Goal: Contribute content: Contribute content

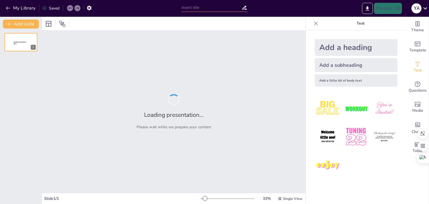
type input "Estructura Urbana y [GEOGRAPHIC_DATA] en la [GEOGRAPHIC_DATA], [GEOGRAPHIC_DATA]"
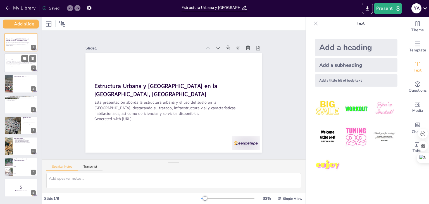
click at [13, 60] on strong "Estructura Urbana" at bounding box center [10, 59] width 9 height 1
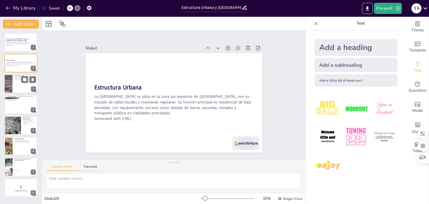
checkbox input "true"
click at [18, 80] on p "Ausencia de industria" at bounding box center [25, 79] width 22 height 1
type textarea "La predominancia de viviendas unifamiliares indica un enfoque en la vida reside…"
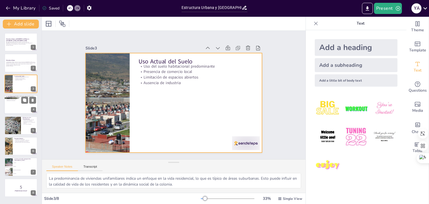
checkbox input "true"
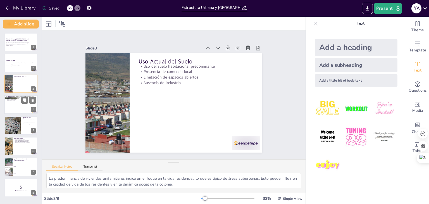
click at [17, 104] on div at bounding box center [20, 104] width 33 height 19
type textarea "La pavimentación adecuada de las calles principales es fundamental para garanti…"
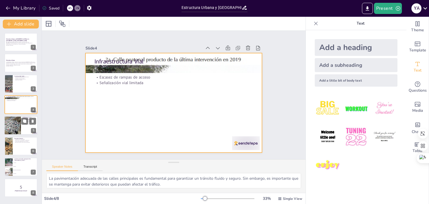
checkbox input "true"
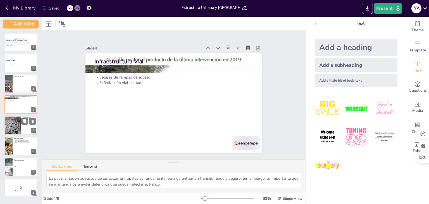
click at [15, 127] on div at bounding box center [12, 125] width 25 height 19
type textarea "La falta de accesibilidad adecuada no solo afecta a personas con discapacidad, …"
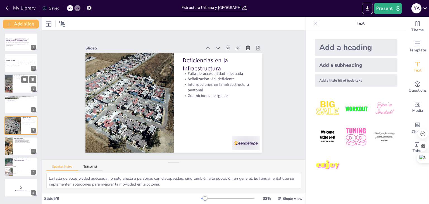
checkbox input "true"
click at [15, 84] on div at bounding box center [20, 83] width 33 height 19
type textarea "La predominancia de viviendas unifamiliares indica un enfoque en la vida reside…"
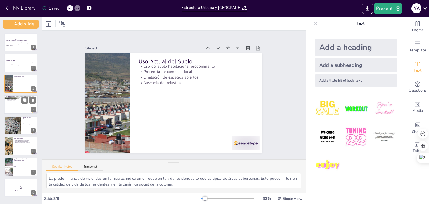
checkbox input "true"
click at [14, 101] on div at bounding box center [20, 104] width 33 height 19
type textarea "La pavimentación adecuada de las calles principales es fundamental para garanti…"
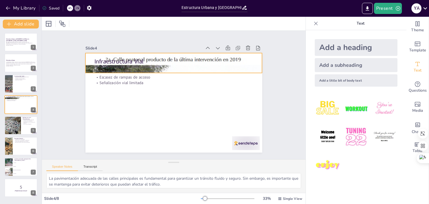
click at [85, 65] on div at bounding box center [173, 63] width 177 height 242
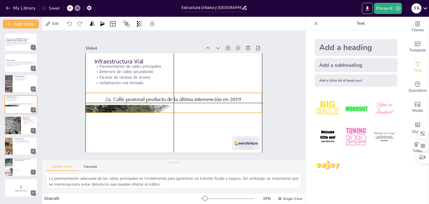
drag, startPoint x: 84, startPoint y: 66, endPoint x: 85, endPoint y: 104, distance: 38.2
click at [85, 104] on div at bounding box center [173, 103] width 177 height 242
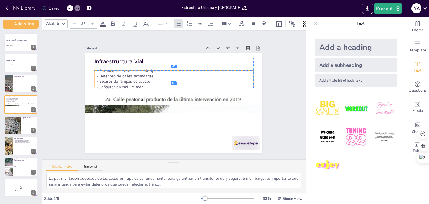
click at [110, 79] on p "Escasez de rampas de acceso" at bounding box center [180, 83] width 140 height 84
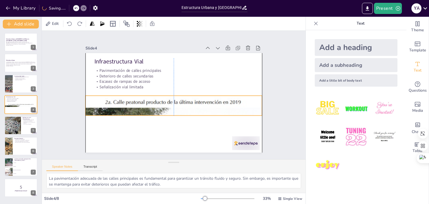
drag, startPoint x: 110, startPoint y: 100, endPoint x: 111, endPoint y: 103, distance: 2.8
click at [111, 103] on div at bounding box center [172, 105] width 201 height 259
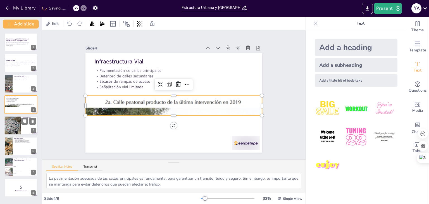
checkbox input "true"
click at [20, 125] on div at bounding box center [12, 125] width 25 height 19
type textarea "La falta de accesibilidad adecuada no solo afecta a personas con discapacidad, …"
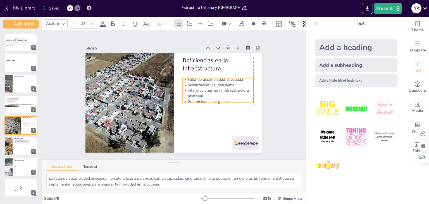
drag, startPoint x: 194, startPoint y: 93, endPoint x: 194, endPoint y: 96, distance: 2.8
click at [194, 96] on div "Falta de accesibilidad adecuada Señalización vial deficiente Interrupciones en …" at bounding box center [217, 95] width 73 height 35
checkbox input "true"
click at [14, 148] on div at bounding box center [20, 145] width 33 height 19
type textarea "La infraestructura básica es esencial para el funcionamiento diario de la colon…"
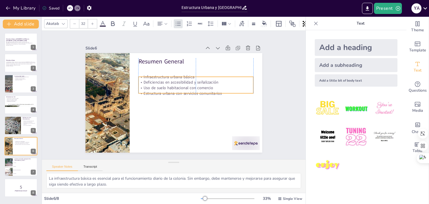
drag, startPoint x: 150, startPoint y: 81, endPoint x: 149, endPoint y: 91, distance: 10.3
click at [149, 91] on p "Estructura urbana con servicios comunitarios" at bounding box center [195, 93] width 115 height 6
checkbox input "true"
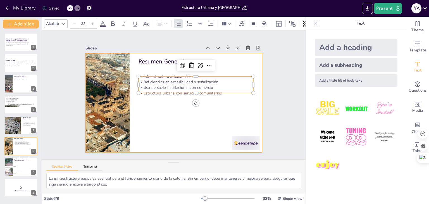
checkbox input "true"
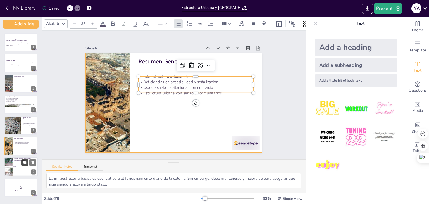
checkbox input "true"
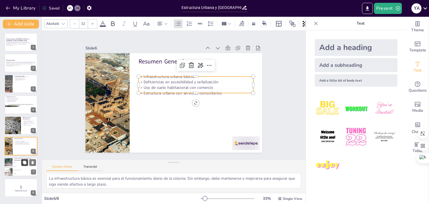
checkbox input "true"
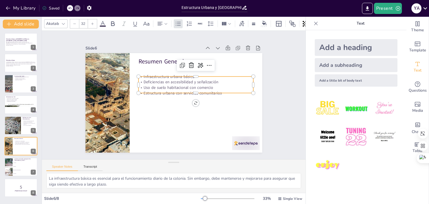
checkbox input "true"
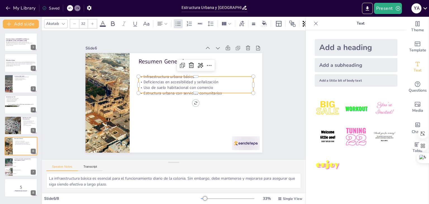
checkbox input "true"
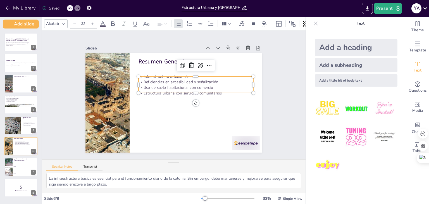
checkbox input "true"
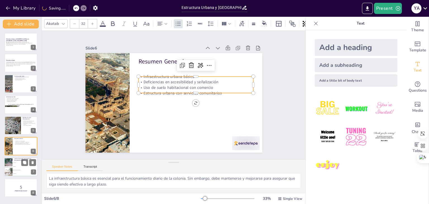
checkbox input "true"
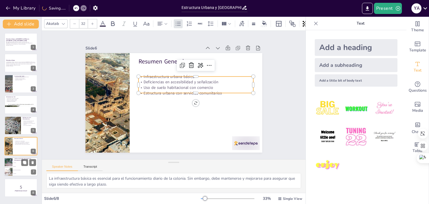
checkbox input "true"
click at [18, 168] on li "Residencial de baja densidad" at bounding box center [25, 170] width 25 height 4
type textarea "La función principal de la Colonia Buenos Aires es residencial de baja densidad…"
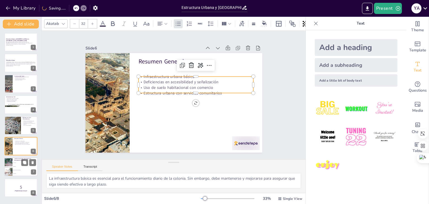
checkbox input "true"
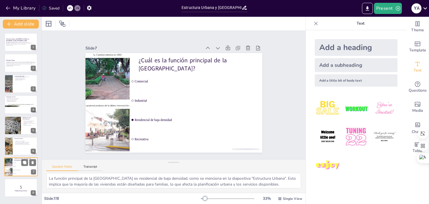
checkbox input "true"
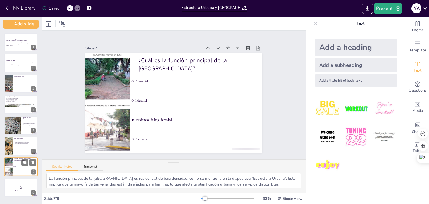
checkbox input "true"
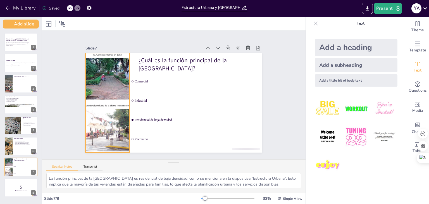
checkbox input "true"
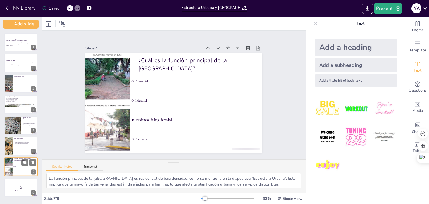
checkbox input "true"
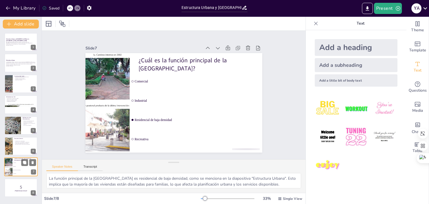
checkbox input "true"
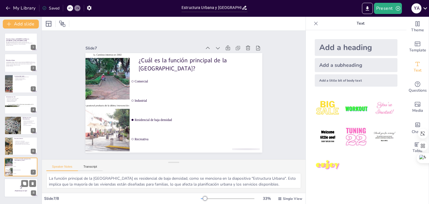
checkbox input "true"
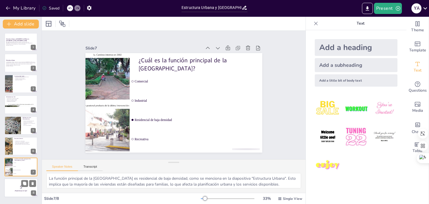
checkbox input "true"
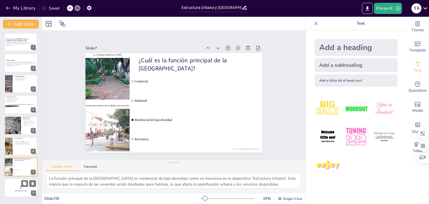
checkbox input "true"
click at [19, 188] on p "5" at bounding box center [21, 187] width 30 height 6
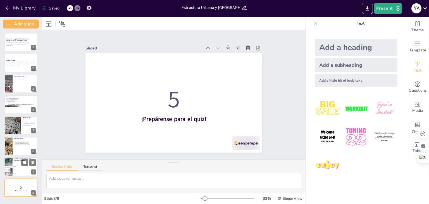
checkbox input "true"
click at [14, 166] on span "Industrial" at bounding box center [25, 166] width 24 height 1
type textarea "La función principal de la Colonia Buenos Aires es residencial de baja densidad…"
checkbox input "true"
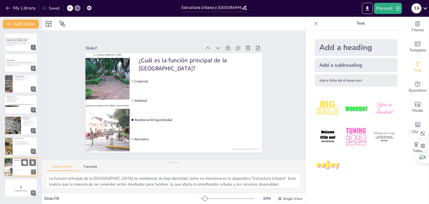
checkbox input "true"
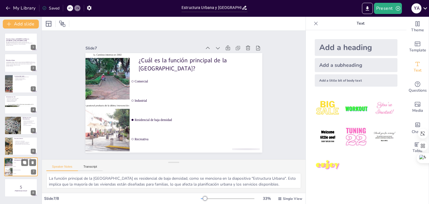
checkbox input "true"
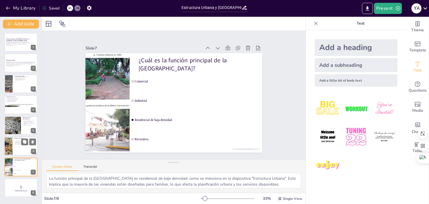
checkbox input "true"
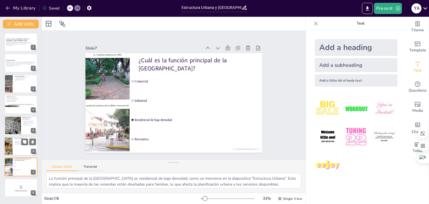
checkbox input "true"
click at [13, 146] on div at bounding box center [20, 145] width 33 height 19
type textarea "La infraestructura básica es esencial para el funcionamiento diario de la colon…"
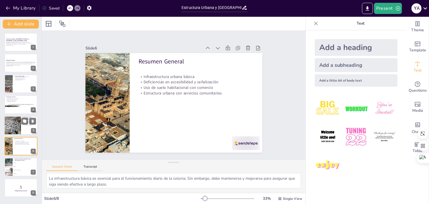
checkbox input "true"
click at [17, 127] on div at bounding box center [12, 125] width 25 height 19
type textarea "La falta de accesibilidad adecuada no solo afecta a personas con discapacidad, …"
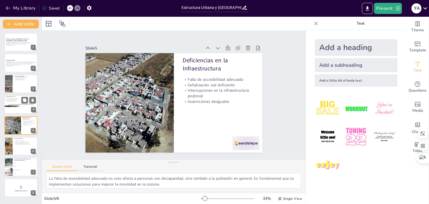
checkbox input "true"
click at [9, 100] on p "Escasez de rampas de acceso" at bounding box center [21, 100] width 30 height 1
type textarea "La pavimentación adecuada de las calles principales es fundamental para garanti…"
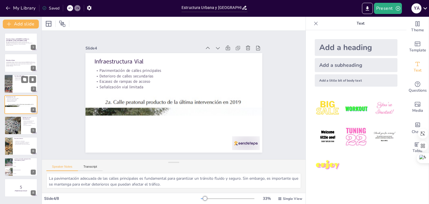
checkbox input "true"
click at [11, 81] on div at bounding box center [8, 83] width 25 height 19
type textarea "La predominancia de viviendas unifamiliares indica un enfoque en la vida reside…"
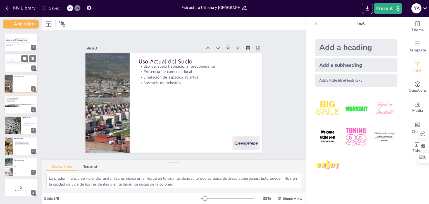
checkbox input "true"
click at [17, 67] on div at bounding box center [20, 63] width 33 height 19
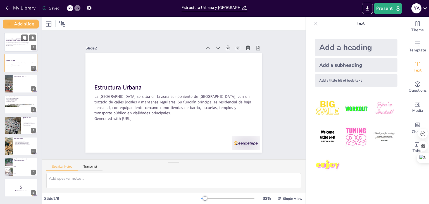
click at [17, 45] on div "Esta presentación aborda la estructura urbana y el uso del suelo en la Colonia …" at bounding box center [21, 43] width 30 height 5
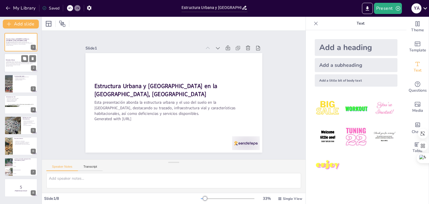
click at [18, 61] on p "La [GEOGRAPHIC_DATA] se sitúa en la zona sur-poniente de [GEOGRAPHIC_DATA], con…" at bounding box center [21, 63] width 30 height 4
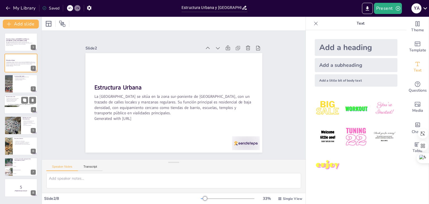
checkbox input "true"
click at [16, 105] on div at bounding box center [20, 105] width 33 height 46
type textarea "La pavimentación adecuada de las calles principales es fundamental para garanti…"
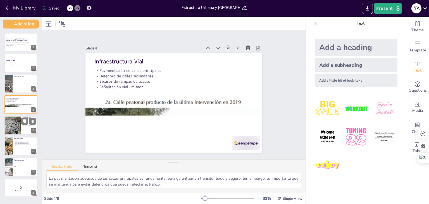
checkbox input "true"
click at [16, 120] on div at bounding box center [12, 125] width 25 height 19
type textarea "La falta de accesibilidad adecuada no solo afecta a personas con discapacidad, …"
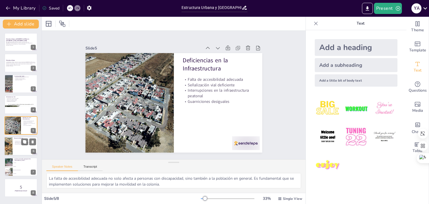
checkbox input "true"
click at [16, 145] on div at bounding box center [20, 145] width 33 height 19
type textarea "La infraestructura básica es esencial para el funcionamiento diario de la colon…"
checkbox input "true"
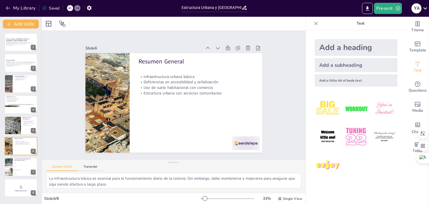
checkbox input "true"
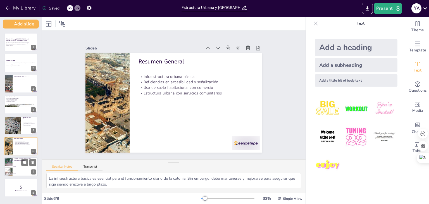
checkbox input "true"
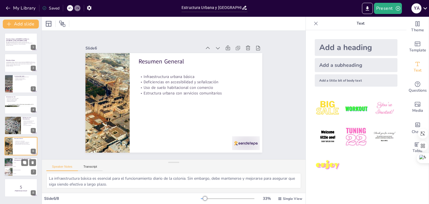
checkbox input "true"
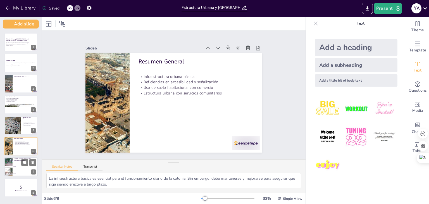
checkbox input "true"
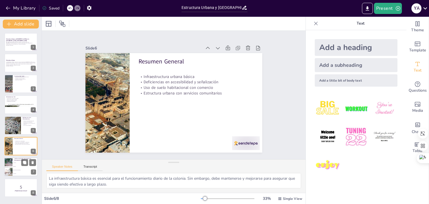
checkbox input "true"
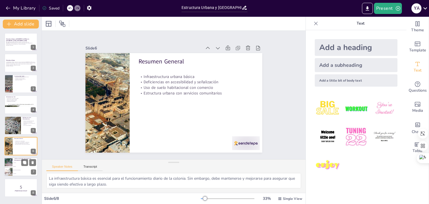
checkbox input "true"
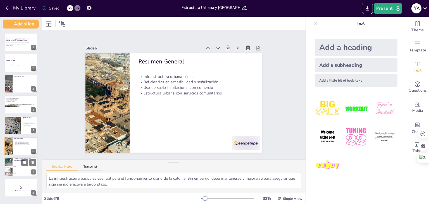
checkbox input "true"
click at [19, 172] on li "Recreativa" at bounding box center [25, 174] width 25 height 4
type textarea "La función principal de la Colonia Buenos Aires es residencial de baja densidad…"
checkbox input "true"
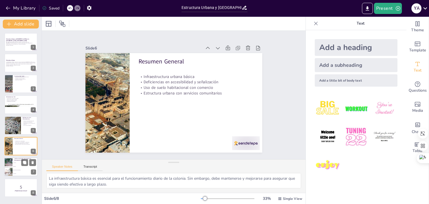
checkbox input "true"
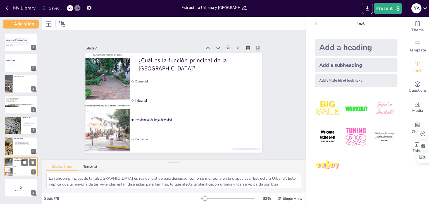
checkbox input "true"
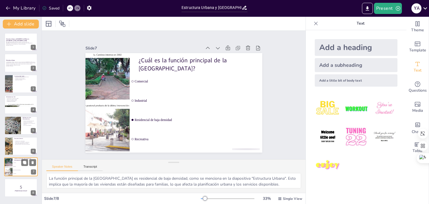
checkbox input "true"
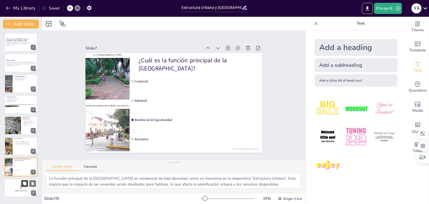
checkbox input "true"
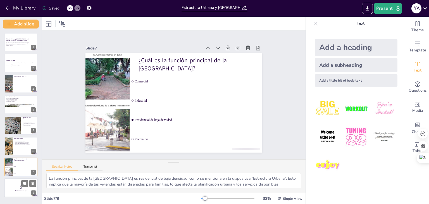
checkbox input "true"
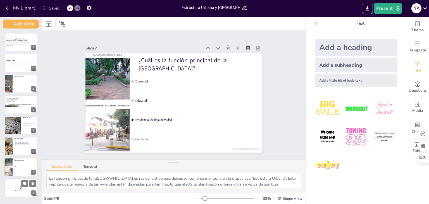
checkbox input "true"
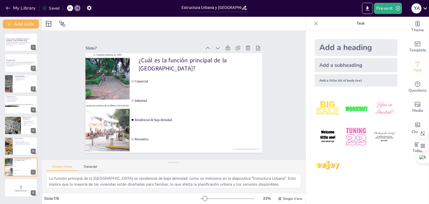
checkbox input "true"
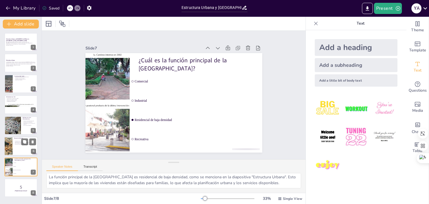
checkbox input "true"
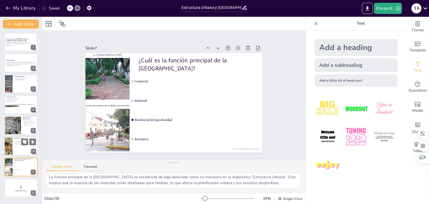
click at [26, 150] on div at bounding box center [20, 145] width 33 height 19
type textarea "La infraestructura básica es esencial para el funcionamiento diario de la colon…"
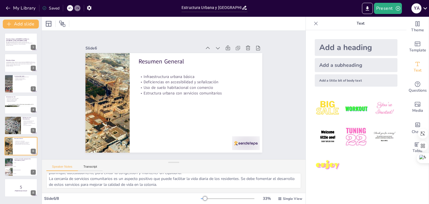
scroll to position [36, 0]
checkbox input "true"
click at [10, 109] on div at bounding box center [20, 104] width 33 height 19
type textarea "La pavimentación adecuada de las calles principales es fundamental para garanti…"
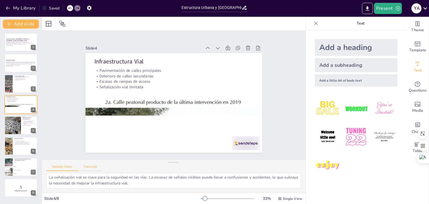
click at [89, 165] on button "Transcript" at bounding box center [90, 168] width 25 height 6
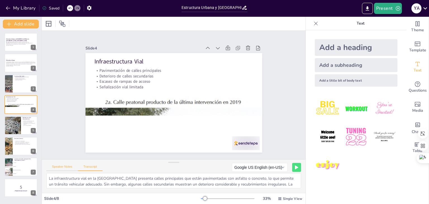
click at [68, 168] on button "Speaker Notes" at bounding box center [62, 168] width 32 height 6
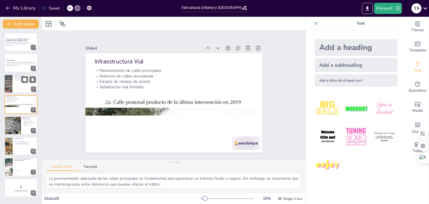
click at [19, 80] on p "Ausencia de industria" at bounding box center [25, 79] width 22 height 1
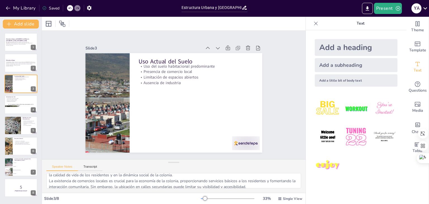
scroll to position [0, 0]
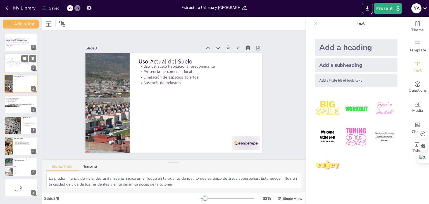
click at [11, 64] on p "La [GEOGRAPHIC_DATA] se sitúa en la zona sur-poniente de [GEOGRAPHIC_DATA], con…" at bounding box center [21, 63] width 30 height 4
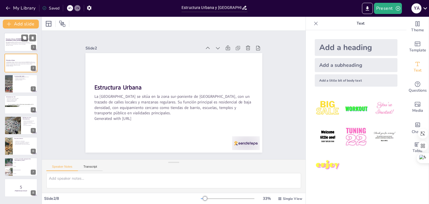
click at [12, 47] on div at bounding box center [20, 42] width 33 height 19
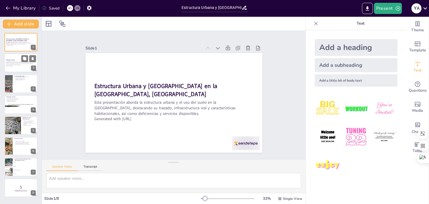
click at [12, 55] on div at bounding box center [20, 63] width 33 height 19
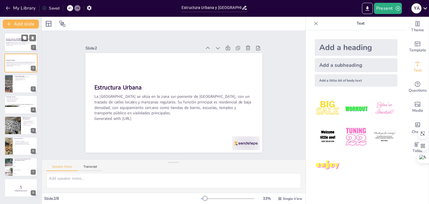
click at [9, 44] on p "Esta presentación aborda la estructura urbana y el uso del suelo en la [GEOGRAP…" at bounding box center [21, 43] width 30 height 3
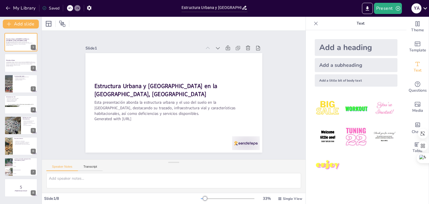
click at [313, 21] on icon at bounding box center [316, 24] width 6 height 6
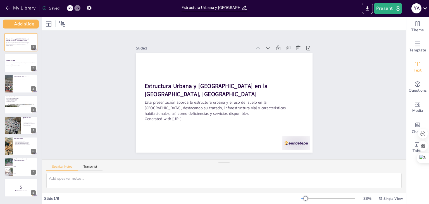
click at [414, 64] on icon "Add text boxes" at bounding box center [417, 64] width 7 height 7
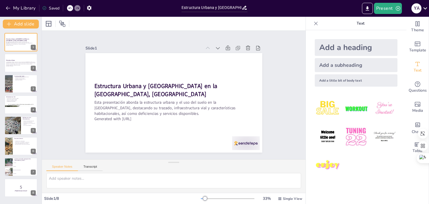
click at [314, 25] on icon at bounding box center [316, 24] width 6 height 6
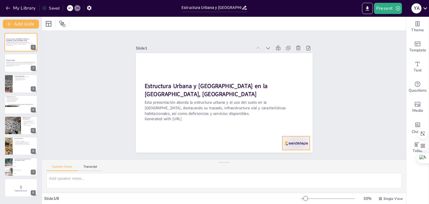
click at [280, 142] on div at bounding box center [290, 150] width 29 height 17
click at [297, 129] on icon at bounding box center [297, 132] width 6 height 6
click at [15, 64] on p "La [GEOGRAPHIC_DATA] se sitúa en la zona sur-poniente de [GEOGRAPHIC_DATA], con…" at bounding box center [21, 63] width 30 height 4
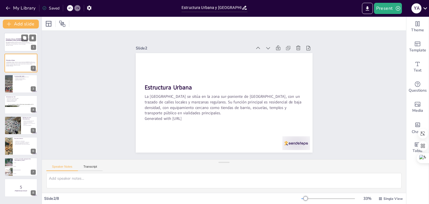
click at [13, 46] on div at bounding box center [20, 42] width 33 height 19
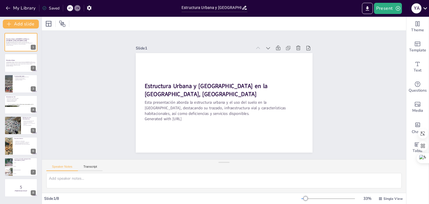
click at [68, 7] on div at bounding box center [70, 8] width 6 height 6
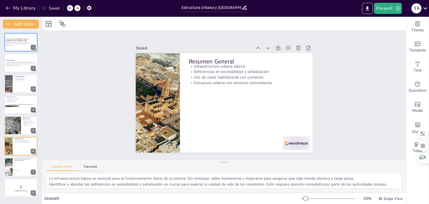
click at [68, 7] on div at bounding box center [70, 8] width 6 height 6
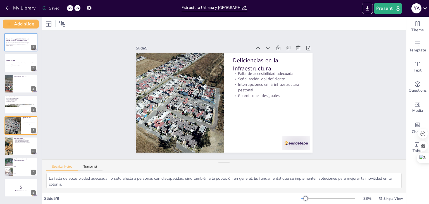
click at [68, 7] on div at bounding box center [70, 8] width 6 height 6
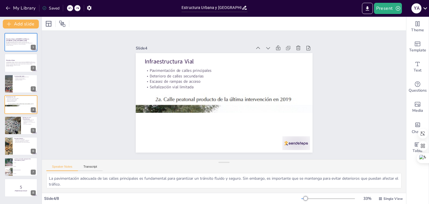
click at [68, 7] on div at bounding box center [70, 8] width 6 height 6
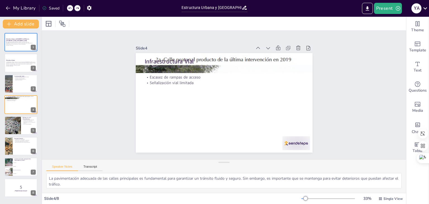
click at [68, 7] on div "My Library Saved" at bounding box center [47, 8] width 94 height 10
click at [68, 7] on div "My Library Saving......" at bounding box center [50, 8] width 100 height 10
click at [70, 9] on icon at bounding box center [69, 7] width 3 height 3
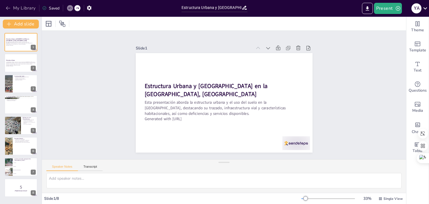
click at [11, 7] on button "My Library" at bounding box center [21, 8] width 34 height 9
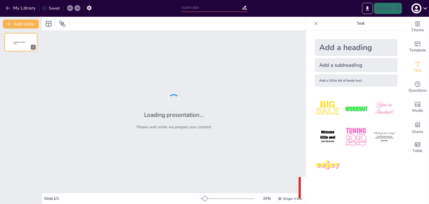
type input "Estructura Urbana y [GEOGRAPHIC_DATA] en la [GEOGRAPHIC_DATA], [GEOGRAPHIC_DATA]"
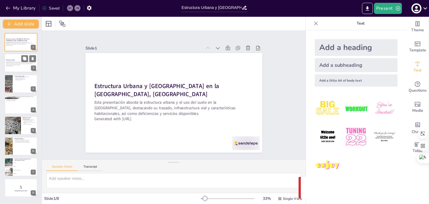
click at [21, 63] on p "La [GEOGRAPHIC_DATA] se sitúa en la zona sur-poniente de [GEOGRAPHIC_DATA], con…" at bounding box center [21, 63] width 30 height 4
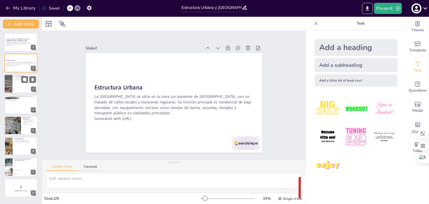
checkbox input "true"
click at [12, 90] on div at bounding box center [8, 83] width 25 height 19
type textarea "La predominancia de viviendas unifamiliares indica un enfoque en la vida reside…"
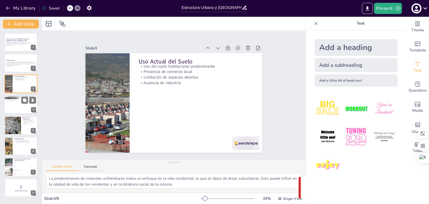
checkbox input "true"
click at [18, 105] on div at bounding box center [20, 104] width 33 height 19
type textarea "La pavimentación adecuada de las calles principales es fundamental para garanti…"
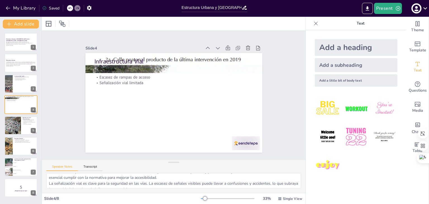
scroll to position [36, 0]
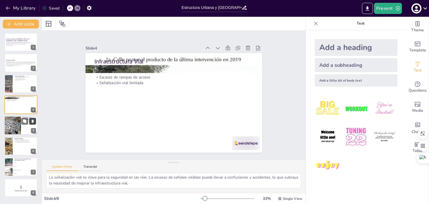
checkbox input "true"
click at [32, 121] on icon at bounding box center [33, 120] width 2 height 3
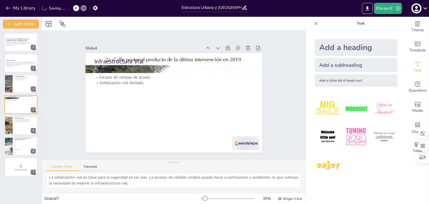
click at [70, 8] on div "My Library Saving......" at bounding box center [50, 8] width 100 height 10
checkbox input "true"
click at [70, 7] on icon at bounding box center [69, 7] width 3 height 3
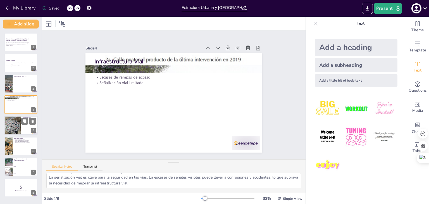
checkbox input "true"
click at [15, 125] on div at bounding box center [12, 125] width 25 height 19
type textarea "La falta de accesibilidad adecuada no solo afecta a personas con discapacidad, …"
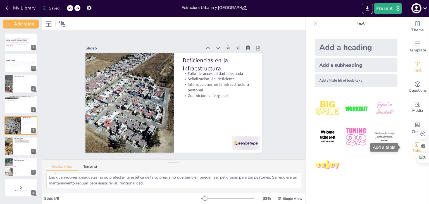
click at [412, 152] on span "Table" at bounding box center [417, 151] width 10 height 6
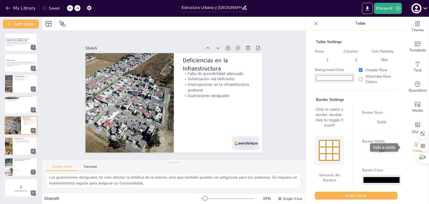
click at [412, 152] on span "Table" at bounding box center [417, 151] width 10 height 6
checkbox input "true"
click at [88, 8] on icon "button" at bounding box center [89, 8] width 4 height 5
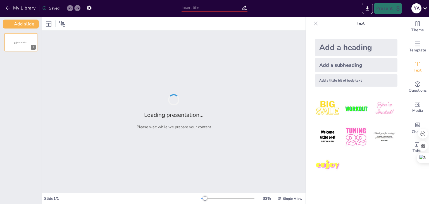
type input "Estructura Urbana y [GEOGRAPHIC_DATA] en la [GEOGRAPHIC_DATA], [GEOGRAPHIC_DATA]"
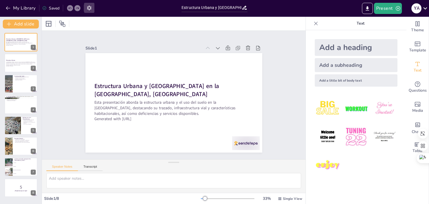
click at [87, 7] on icon "button" at bounding box center [89, 8] width 6 height 6
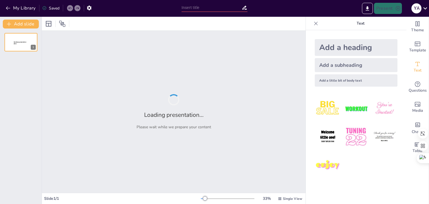
type input "Estructura Urbana y [GEOGRAPHIC_DATA] en la [GEOGRAPHIC_DATA], [GEOGRAPHIC_DATA]"
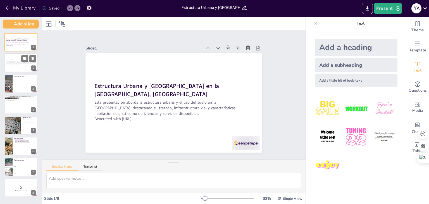
click at [8, 66] on div at bounding box center [20, 63] width 33 height 19
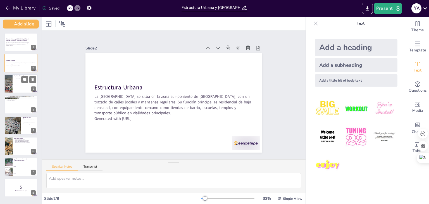
checkbox input "true"
click at [14, 75] on p "Uso Actual del Suelo" at bounding box center [25, 76] width 22 height 2
type textarea "La predominancia de viviendas unifamiliares indica un enfoque en la vida reside…"
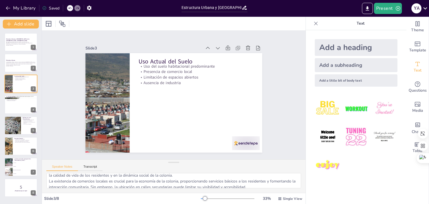
scroll to position [8, 0]
click at [89, 167] on button "Transcript" at bounding box center [90, 168] width 25 height 6
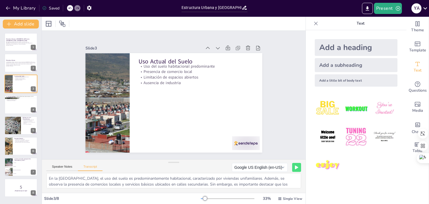
scroll to position [0, 0]
click at [20, 103] on div at bounding box center [20, 104] width 33 height 19
checkbox input "true"
type textarea "La infraestructura vial en la [GEOGRAPHIC_DATA] presenta calles principales que…"
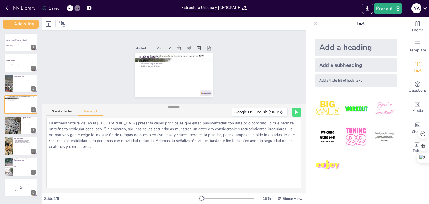
drag, startPoint x: 173, startPoint y: 161, endPoint x: 175, endPoint y: 106, distance: 55.3
click at [175, 106] on div at bounding box center [173, 107] width 11 height 6
click at [19, 127] on div at bounding box center [12, 125] width 25 height 19
checkbox input "true"
type textarea "Las deficiencias en la infraestructura de la [GEOGRAPHIC_DATA] son notables. Se…"
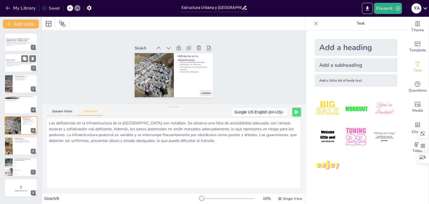
click at [20, 64] on p "La [GEOGRAPHIC_DATA] se sitúa en la zona sur-poniente de [GEOGRAPHIC_DATA], con…" at bounding box center [21, 63] width 30 height 4
checkbox input "true"
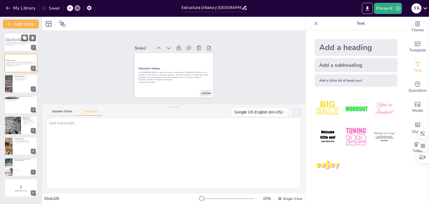
click at [13, 49] on div at bounding box center [20, 42] width 33 height 19
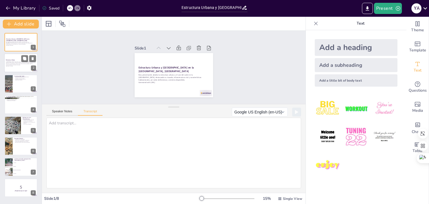
click at [9, 54] on div "Estructura Urbana [GEOGRAPHIC_DATA] se sitúa en la zona sur-poniente de [GEOGRA…" at bounding box center [20, 54] width 33 height 0
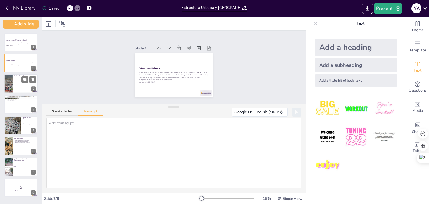
click at [9, 83] on div at bounding box center [8, 83] width 25 height 19
checkbox input "true"
type textarea "En la [GEOGRAPHIC_DATA], el uso del suelo es predominantemente habitacional, ca…"
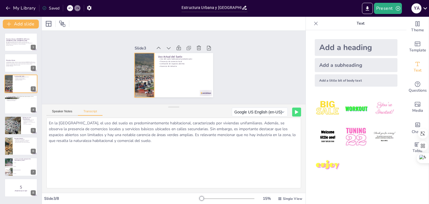
click at [142, 68] on div at bounding box center [144, 75] width 59 height 44
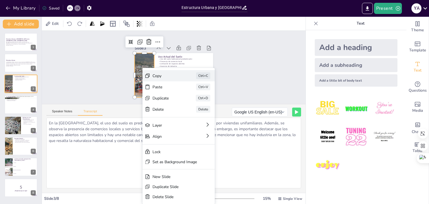
click at [190, 106] on div "Copy" at bounding box center [204, 110] width 28 height 8
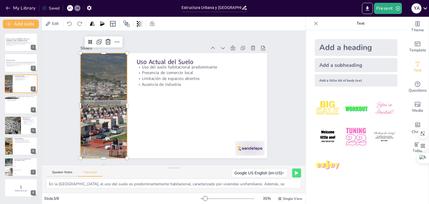
drag, startPoint x: 169, startPoint y: 107, endPoint x: 153, endPoint y: 178, distance: 72.1
click at [153, 178] on div "Speaker Notes Transcript Google US English (en-US) Google [PERSON_NAME] (de-DE)…" at bounding box center [173, 179] width 263 height 28
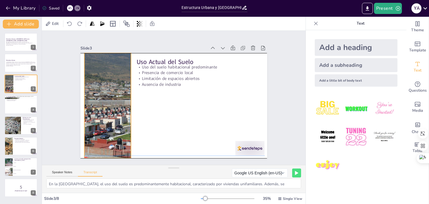
drag, startPoint x: 107, startPoint y: 113, endPoint x: 111, endPoint y: 111, distance: 4.3
click at [111, 111] on div at bounding box center [107, 105] width 140 height 105
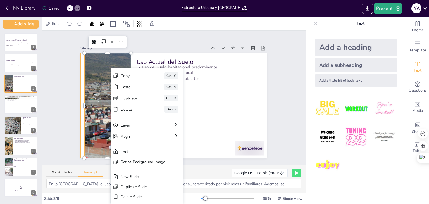
click at [221, 109] on div at bounding box center [173, 105] width 186 height 105
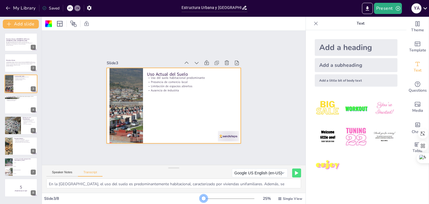
drag, startPoint x: 214, startPoint y: 198, endPoint x: 200, endPoint y: 195, distance: 14.5
click at [201, 196] on div at bounding box center [228, 198] width 54 height 4
click at [10, 128] on div at bounding box center [12, 125] width 25 height 19
checkbox input "true"
type textarea "Las deficiencias en la infraestructura de la [GEOGRAPHIC_DATA] son notables. Se…"
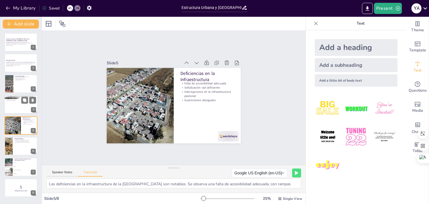
click at [6, 103] on div at bounding box center [20, 104] width 33 height 19
checkbox input "true"
type textarea "La infraestructura vial en la [GEOGRAPHIC_DATA] presenta calles principales que…"
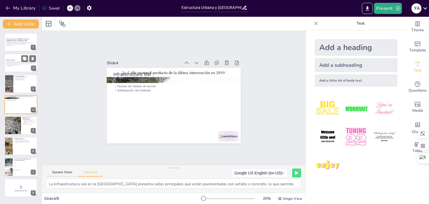
click at [16, 67] on div at bounding box center [20, 63] width 33 height 19
checkbox input "true"
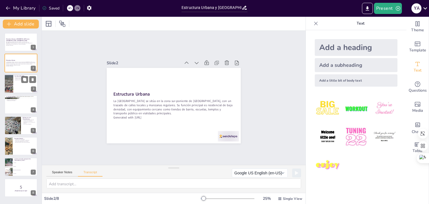
click at [13, 87] on div at bounding box center [8, 83] width 25 height 19
checkbox input "true"
type textarea "En la [GEOGRAPHIC_DATA], el uso del suelo es predominantemente habitacional, ca…"
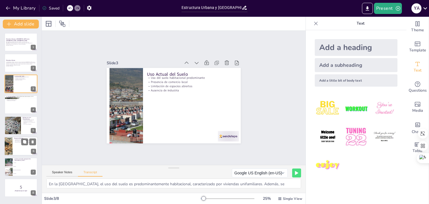
click at [9, 146] on div at bounding box center [8, 145] width 23 height 19
checkbox input "true"
type textarea "En resumen, la [GEOGRAPHIC_DATA] presenta una infraestructura urbana básica con…"
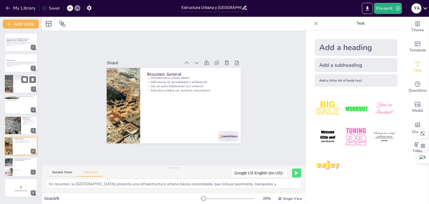
click at [15, 89] on div at bounding box center [20, 83] width 33 height 19
checkbox input "true"
type textarea "En la [GEOGRAPHIC_DATA], el uso del suelo es predominantemente habitacional, ca…"
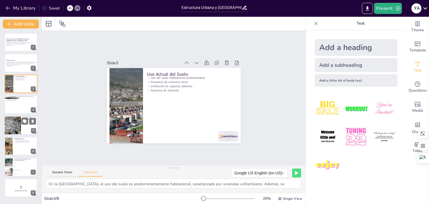
click at [8, 124] on div at bounding box center [12, 125] width 25 height 19
checkbox input "true"
type textarea "Las deficiencias en la infraestructura de la [GEOGRAPHIC_DATA] son notables. Se…"
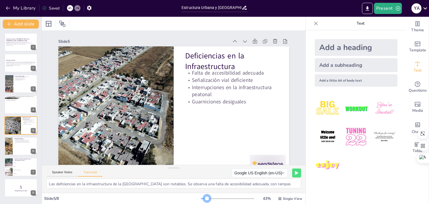
drag, startPoint x: 219, startPoint y: 197, endPoint x: 203, endPoint y: 204, distance: 17.6
click at [203, 203] on html "My Library Saved Estructura Urbana y Uso del Suelo en la [GEOGRAPHIC_DATA], [GE…" at bounding box center [214, 102] width 429 height 204
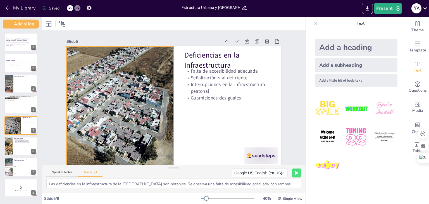
click at [138, 87] on div at bounding box center [120, 106] width 156 height 121
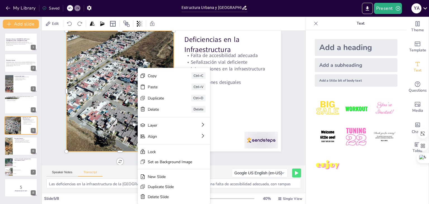
scroll to position [20, 0]
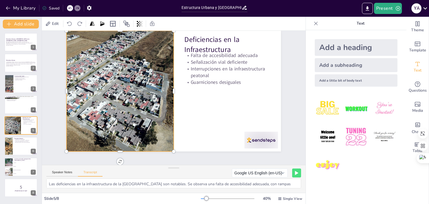
click at [91, 151] on div "Slide 1 Estructura Urbana y [GEOGRAPHIC_DATA] en la [GEOGRAPHIC_DATA], [GEOGRAP…" at bounding box center [174, 97] width 276 height 161
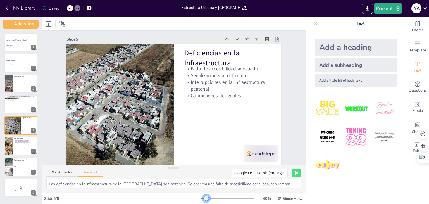
scroll to position [0, 0]
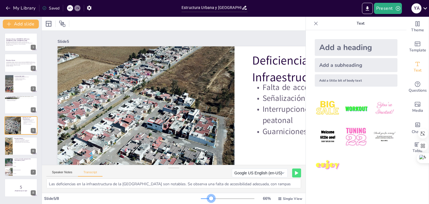
click at [208, 198] on div at bounding box center [228, 198] width 54 height 4
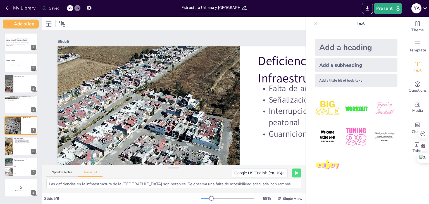
drag, startPoint x: 168, startPoint y: 169, endPoint x: 166, endPoint y: 187, distance: 18.0
click at [166, 187] on div "Speaker Notes Transcript Google US English (en-US) Google [PERSON_NAME] (de-DE)…" at bounding box center [173, 179] width 263 height 28
drag, startPoint x: 173, startPoint y: 171, endPoint x: 172, endPoint y: 177, distance: 6.2
click at [172, 177] on div "Speaker Notes Transcript Google US English (en-US) Google [PERSON_NAME] (de-DE)…" at bounding box center [173, 179] width 263 height 28
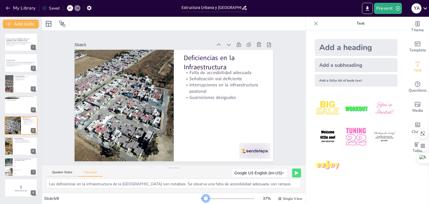
click at [202, 198] on div at bounding box center [228, 198] width 54 height 4
click at [18, 42] on p "Esta presentación aborda la estructura urbana y el uso del suelo en la [GEOGRAP…" at bounding box center [21, 43] width 30 height 3
checkbox input "true"
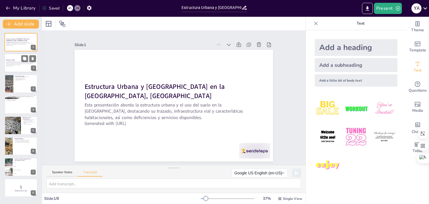
click at [15, 66] on div "La [GEOGRAPHIC_DATA] se sitúa en la zona sur-poniente de [GEOGRAPHIC_DATA], con…" at bounding box center [21, 64] width 30 height 6
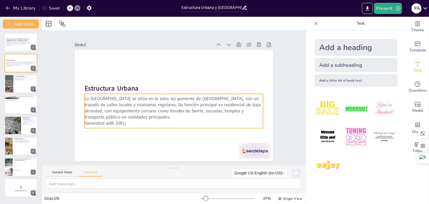
click at [138, 124] on p "Generated with [URL]" at bounding box center [173, 123] width 178 height 6
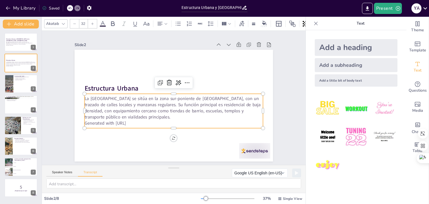
click at [138, 124] on div "La [GEOGRAPHIC_DATA] se sitúa en la zona sur-poniente de [GEOGRAPHIC_DATA], con…" at bounding box center [169, 110] width 180 height 88
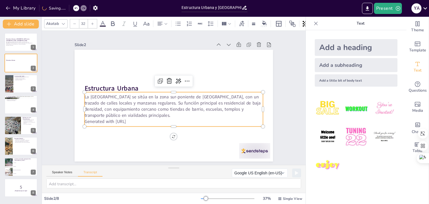
drag, startPoint x: 137, startPoint y: 120, endPoint x: 131, endPoint y: 119, distance: 6.2
click at [131, 119] on p "Generated with [URL]" at bounding box center [173, 121] width 178 height 6
click at [133, 115] on p "La [GEOGRAPHIC_DATA] se sitúa en la zona sur-poniente de [GEOGRAPHIC_DATA], con…" at bounding box center [173, 106] width 178 height 25
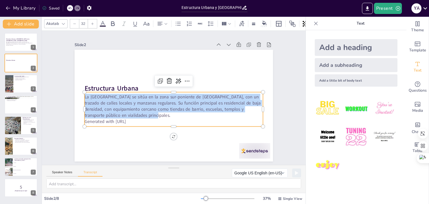
drag, startPoint x: 129, startPoint y: 114, endPoint x: 81, endPoint y: 90, distance: 53.0
click at [81, 90] on div "Estructura Urbana [GEOGRAPHIC_DATA] se sitúa en la zona sur-poniente de [GEOGRA…" at bounding box center [174, 106] width 198 height 112
copy p "La [GEOGRAPHIC_DATA] se sitúa en la zona sur-poniente de [GEOGRAPHIC_DATA], con…"
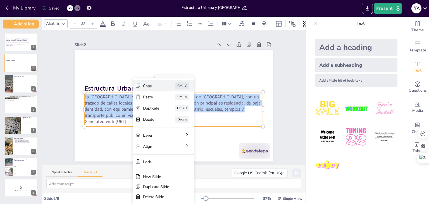
click at [185, 114] on div "Copy" at bounding box center [193, 116] width 16 height 5
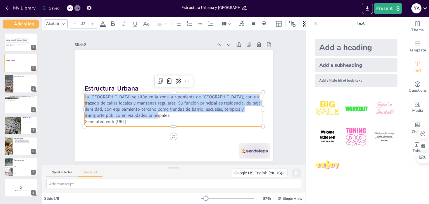
click at [281, 120] on div "Slide 1 Estructura Urbana y [GEOGRAPHIC_DATA] en la [GEOGRAPHIC_DATA], [GEOGRAP…" at bounding box center [173, 97] width 229 height 127
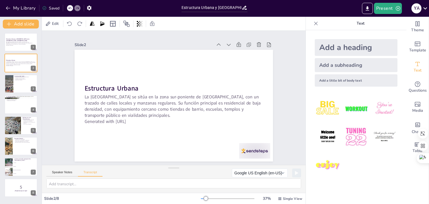
checkbox input "true"
